Goal: Information Seeking & Learning: Find specific page/section

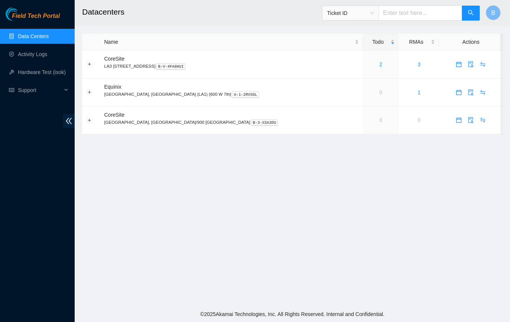
click at [102, 292] on main "Datacenters Ticket ID B Name Todo RMAs Actions CoreSite LA3 200 Bauchet St B-V-…" at bounding box center [292, 153] width 435 height 306
click at [112, 310] on footer "© 2025 Akamai Technologies, Inc. All Rights Reserved. Internal and Confidential." at bounding box center [292, 314] width 435 height 16
click at [273, 270] on main "Datacenters Ticket ID B Name Todo RMAs Actions CoreSite LA3 200 Bauchet St B-V-…" at bounding box center [292, 153] width 435 height 306
click at [357, 253] on main "Datacenters Ticket ID B Name Todo RMAs Actions CoreSite LA3 200 Bauchet St B-V-…" at bounding box center [292, 153] width 435 height 306
click at [272, 287] on main "Datacenters Ticket ID B Name Todo RMAs Actions CoreSite LA3 200 Bauchet St B-V-…" at bounding box center [292, 153] width 435 height 306
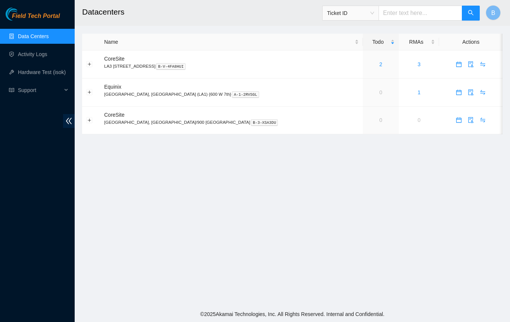
click at [367, 46] on div "Todo" at bounding box center [381, 42] width 28 height 8
click at [23, 89] on span "Support" at bounding box center [40, 90] width 44 height 15
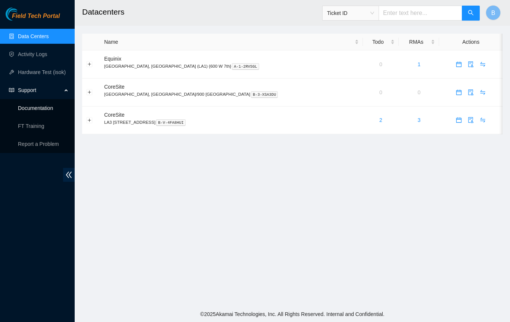
click at [40, 107] on link "Documentation" at bounding box center [35, 108] width 35 height 6
